Goal: Task Accomplishment & Management: Use online tool/utility

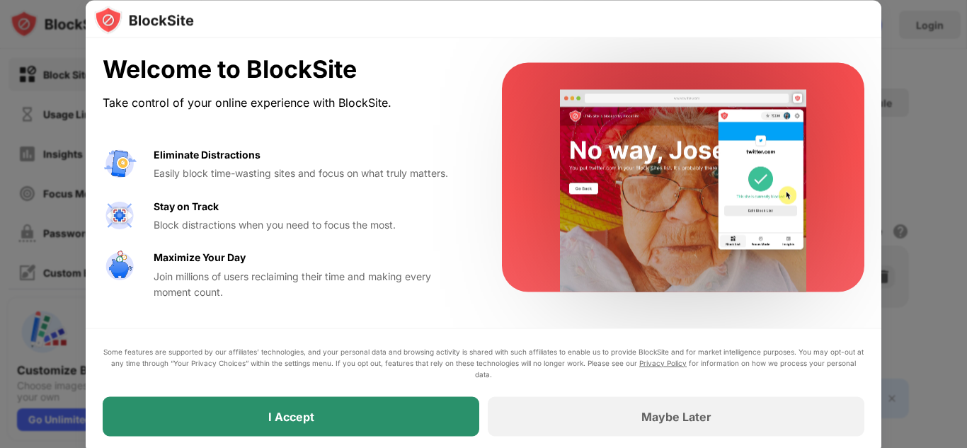
click at [292, 410] on div "I Accept" at bounding box center [291, 416] width 46 height 14
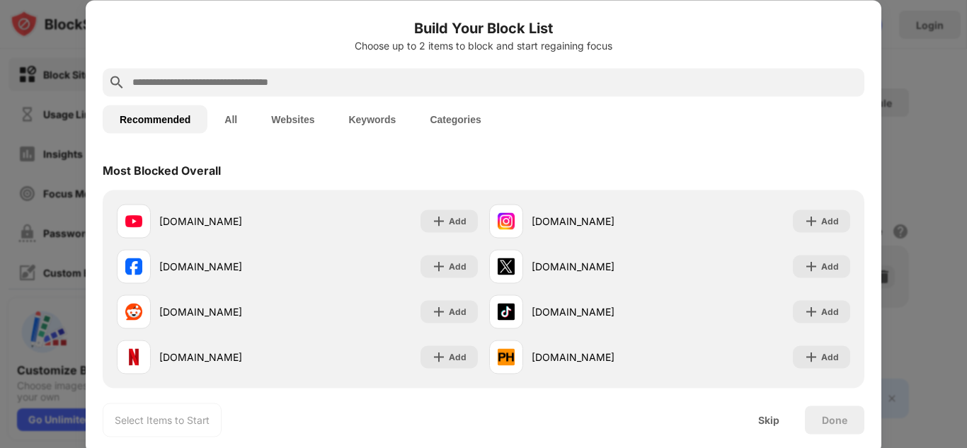
click at [309, 90] on input "text" at bounding box center [495, 82] width 728 height 17
paste input "**********"
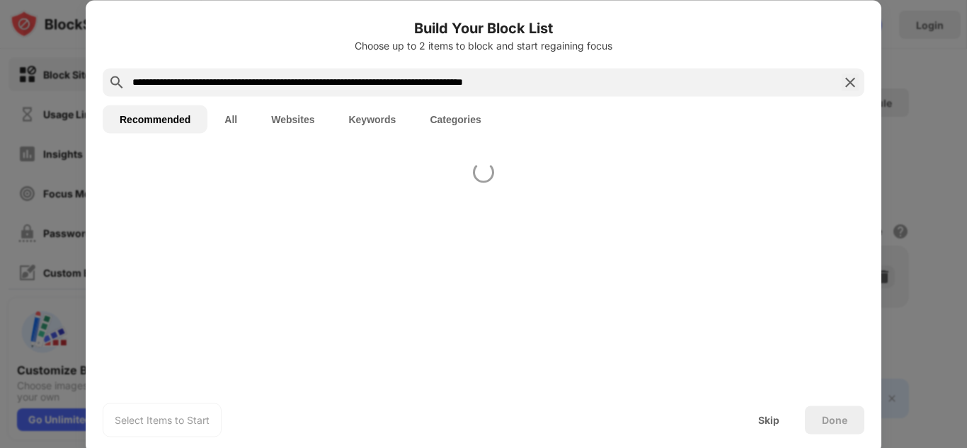
type input "**********"
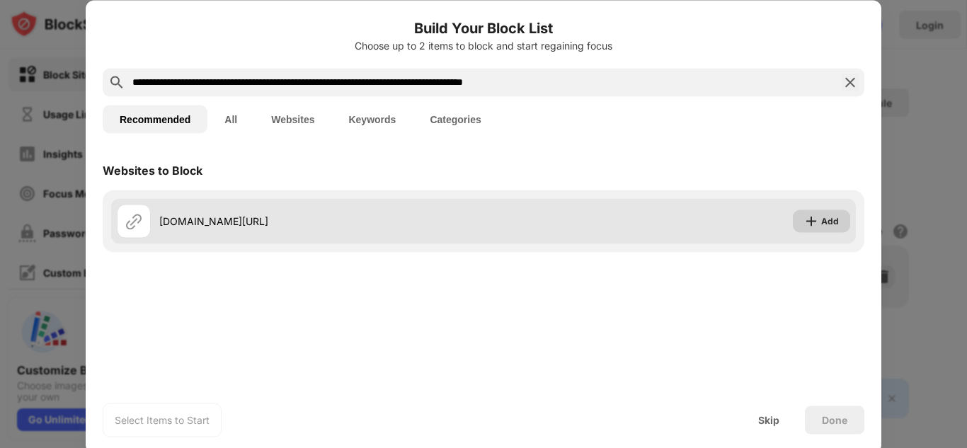
click at [845, 220] on div "Add" at bounding box center [821, 221] width 57 height 23
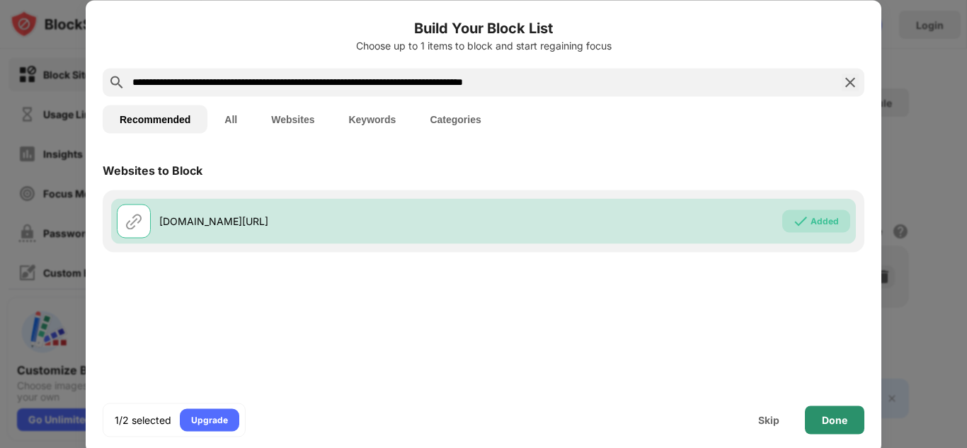
click at [838, 423] on div "Done" at bounding box center [834, 419] width 25 height 11
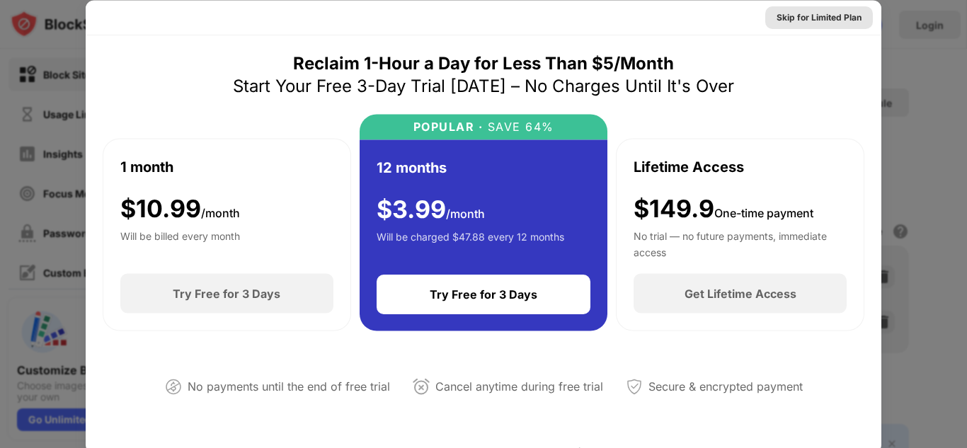
click at [831, 16] on div "Skip for Limited Plan" at bounding box center [819, 17] width 85 height 14
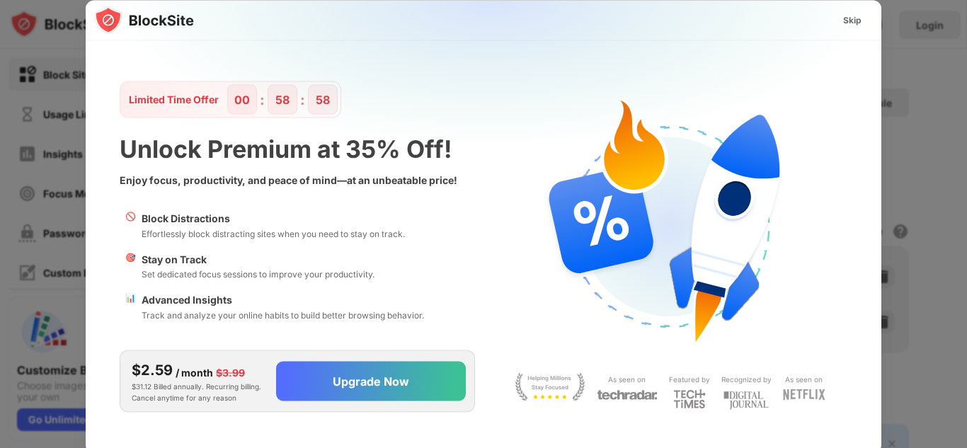
click at [850, 20] on div "Skip" at bounding box center [852, 20] width 18 height 14
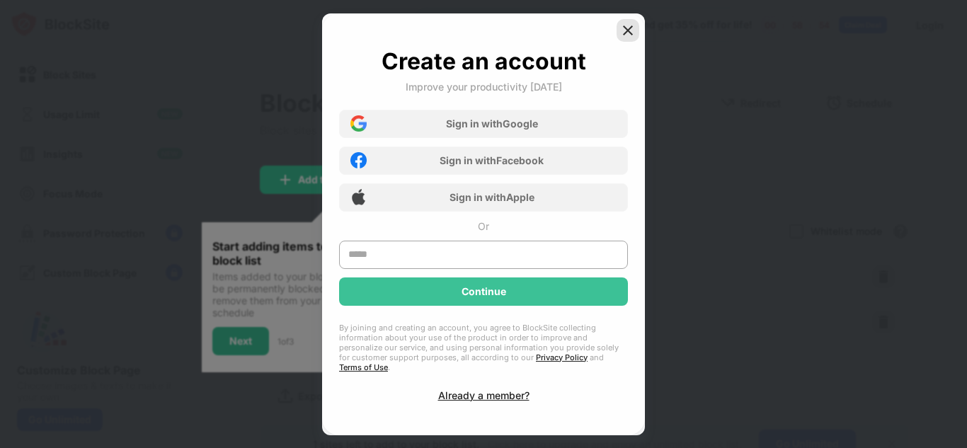
click at [624, 33] on img at bounding box center [628, 30] width 14 height 14
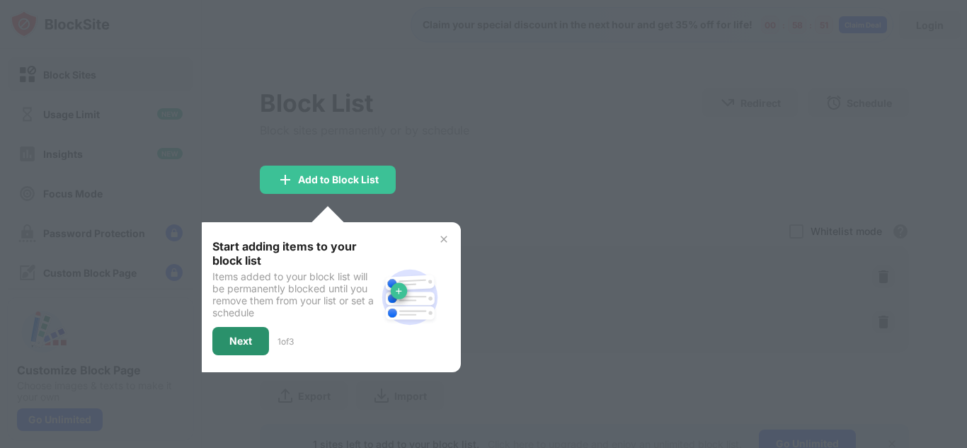
click at [266, 345] on div "Next" at bounding box center [240, 341] width 57 height 28
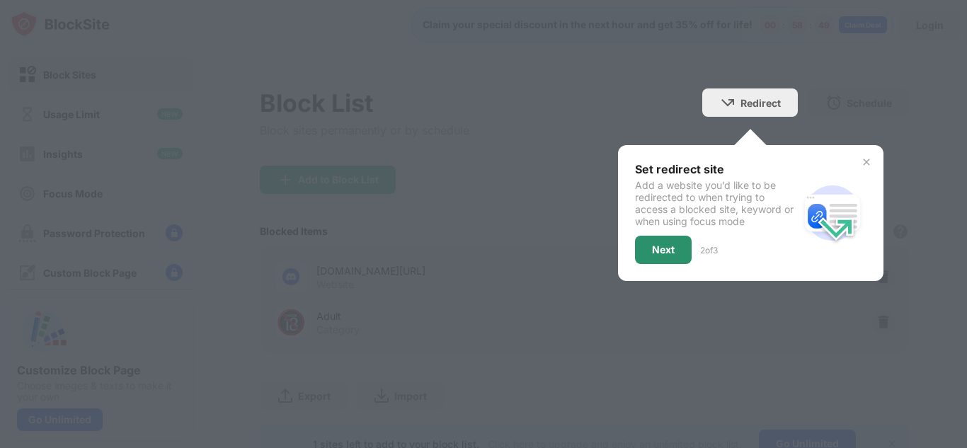
click at [680, 239] on div "Next" at bounding box center [663, 250] width 57 height 28
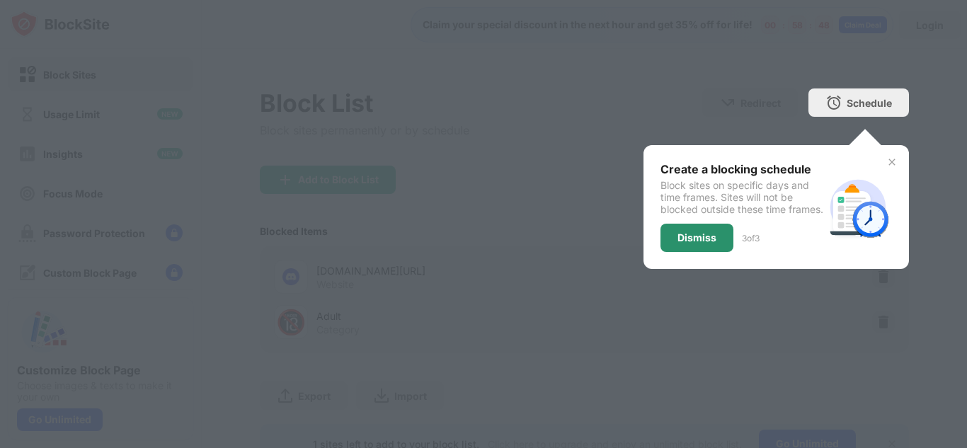
click at [695, 235] on div "Dismiss" at bounding box center [697, 238] width 73 height 28
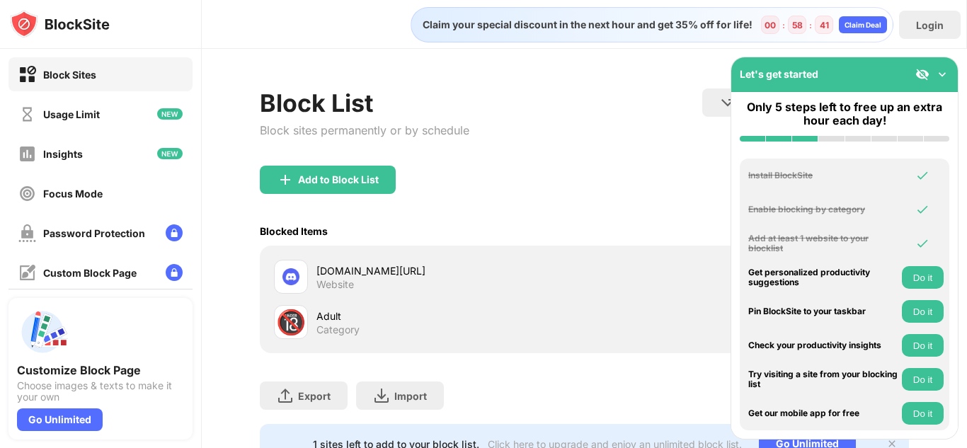
click at [80, 78] on div "Block Sites" at bounding box center [69, 75] width 53 height 12
